Goal: Transaction & Acquisition: Book appointment/travel/reservation

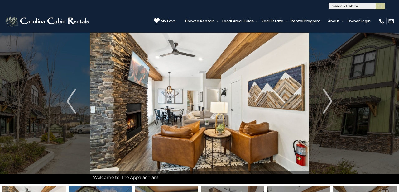
scroll to position [13, 0]
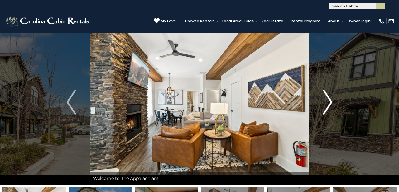
click at [331, 103] on img "Next" at bounding box center [327, 102] width 9 height 25
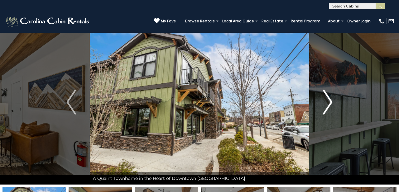
click at [331, 103] on img "Next" at bounding box center [327, 102] width 9 height 25
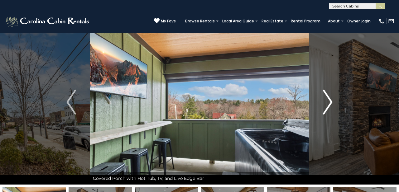
click at [331, 103] on img "Next" at bounding box center [327, 102] width 9 height 25
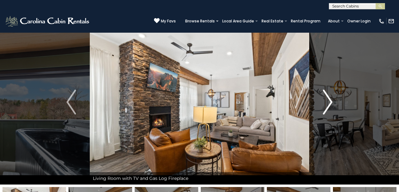
click at [331, 103] on img "Next" at bounding box center [327, 102] width 9 height 25
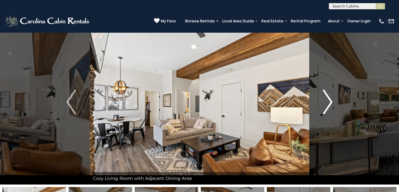
click at [331, 103] on img "Next" at bounding box center [327, 102] width 9 height 25
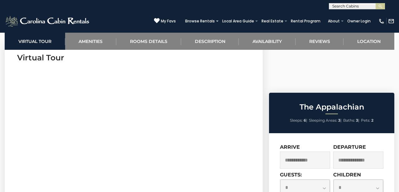
scroll to position [262, 0]
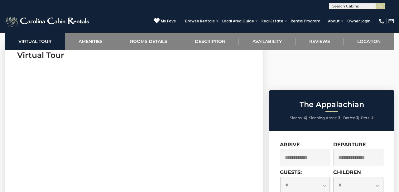
click at [296, 149] on input "text" at bounding box center [305, 157] width 50 height 17
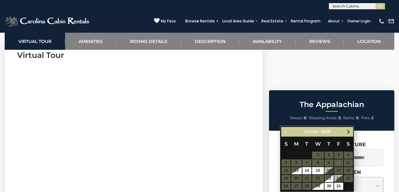
click at [348, 133] on span "Next" at bounding box center [348, 131] width 5 height 5
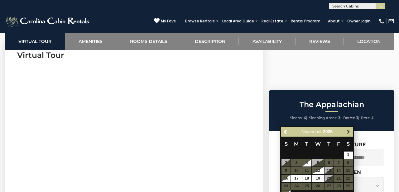
click at [348, 133] on span "Next" at bounding box center [348, 131] width 5 height 5
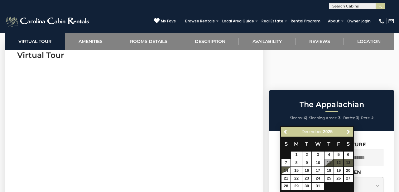
click at [348, 133] on span "Next" at bounding box center [348, 131] width 5 height 5
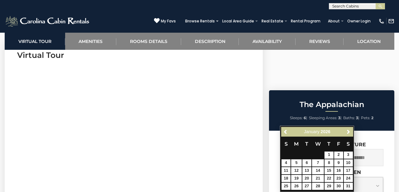
click at [348, 133] on span "Next" at bounding box center [348, 131] width 5 height 5
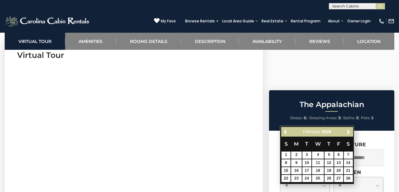
click at [348, 133] on span "Next" at bounding box center [348, 131] width 5 height 5
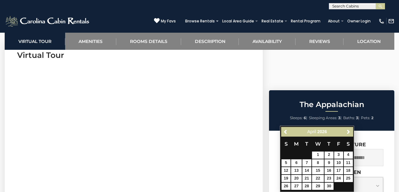
click at [348, 133] on span "Next" at bounding box center [348, 131] width 5 height 5
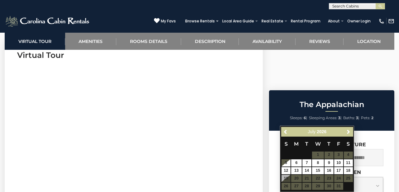
click at [348, 133] on span "Next" at bounding box center [348, 131] width 5 height 5
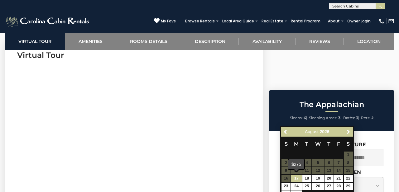
click at [300, 177] on link "17" at bounding box center [296, 178] width 11 height 7
type input "**********"
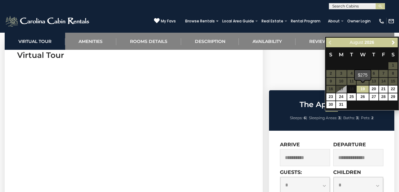
click at [365, 87] on link "19" at bounding box center [362, 89] width 12 height 7
type input "**********"
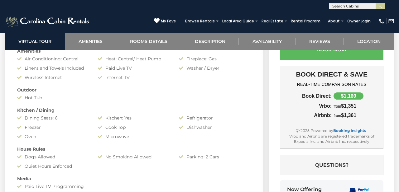
scroll to position [456, 0]
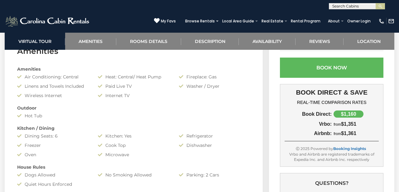
click at [386, 148] on div "**********" at bounding box center [331, 91] width 125 height 309
click at [386, 152] on div "**********" at bounding box center [331, 91] width 125 height 309
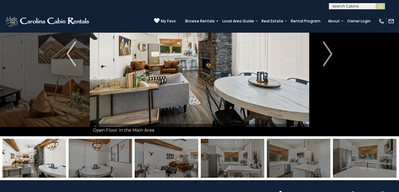
scroll to position [60, 0]
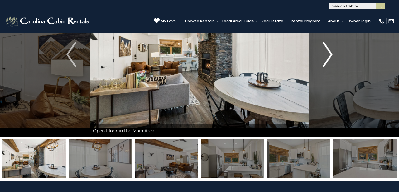
click at [327, 53] on img "Next" at bounding box center [327, 54] width 9 height 25
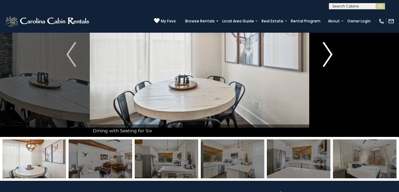
click at [331, 57] on img "Next" at bounding box center [327, 54] width 9 height 25
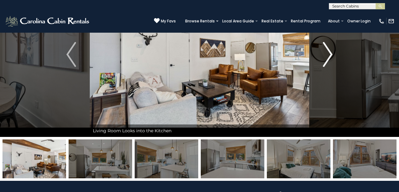
click at [328, 55] on img "Next" at bounding box center [327, 54] width 9 height 25
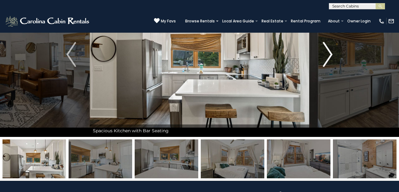
click at [328, 55] on img "Next" at bounding box center [327, 54] width 9 height 25
